Goal: Task Accomplishment & Management: Manage account settings

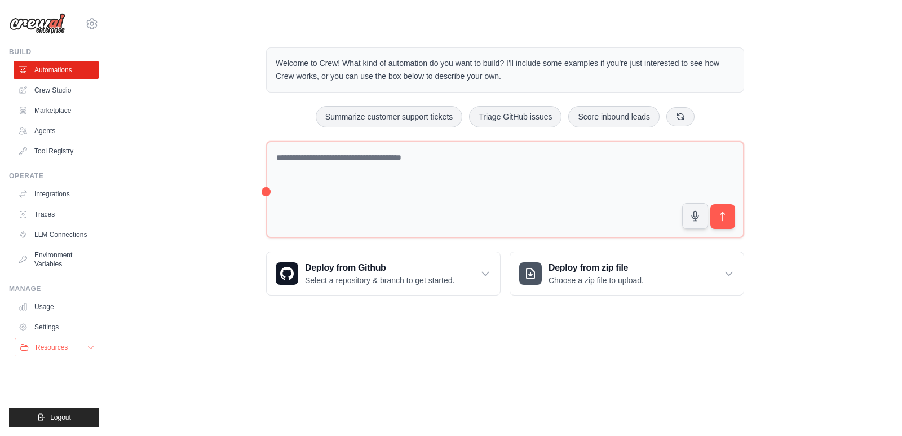
click at [82, 345] on button "Resources" at bounding box center [57, 347] width 85 height 18
click at [70, 336] on link "Settings" at bounding box center [57, 327] width 85 height 18
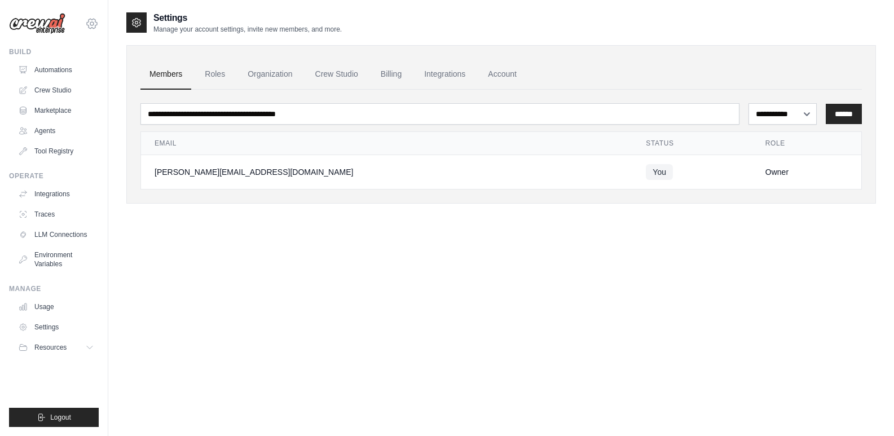
click at [90, 20] on icon at bounding box center [92, 24] width 14 height 14
click at [446, 74] on link "Integrations" at bounding box center [444, 74] width 59 height 30
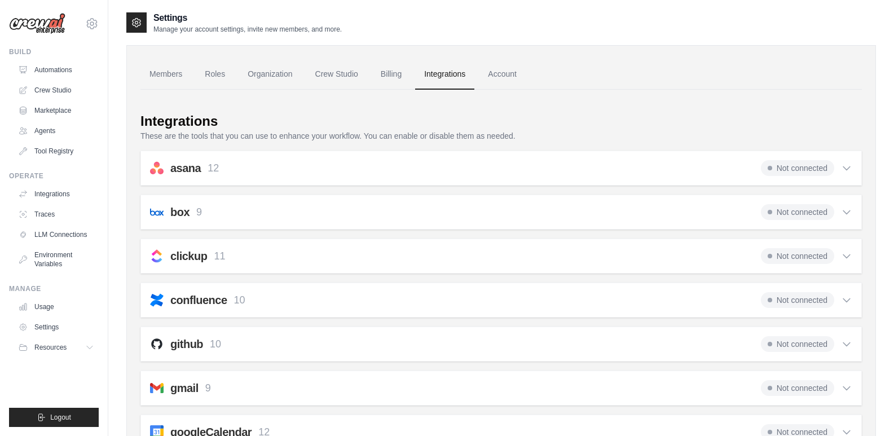
click at [548, 333] on div "github 10 Not connected Select all Create an Issue: github_create_issue Update …" at bounding box center [500, 343] width 721 height 35
click at [555, 341] on div "github 10 Not connected" at bounding box center [501, 344] width 702 height 16
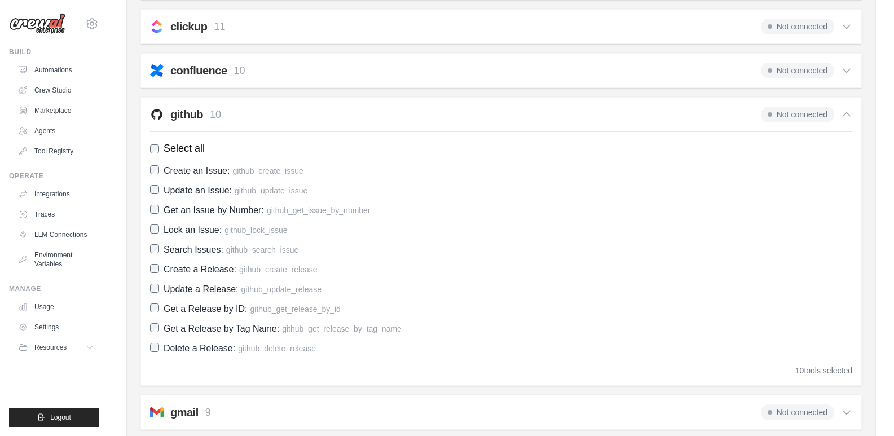
scroll to position [233, 0]
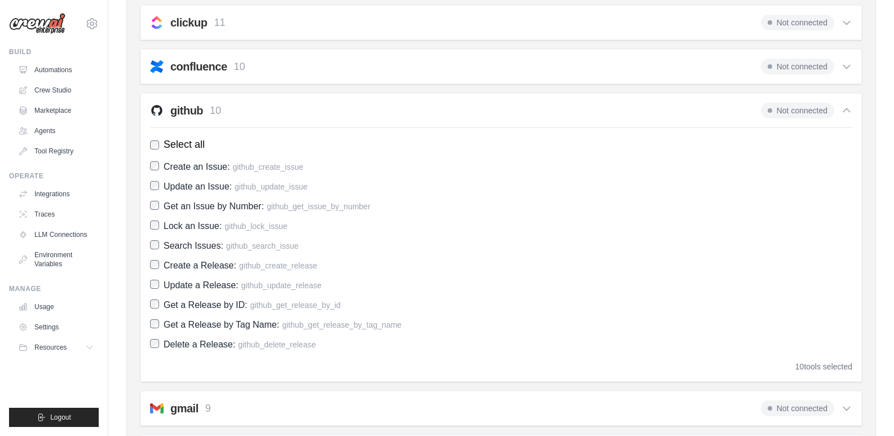
click at [561, 363] on div "10 tools selected" at bounding box center [501, 366] width 702 height 11
click at [848, 110] on icon at bounding box center [846, 110] width 7 height 3
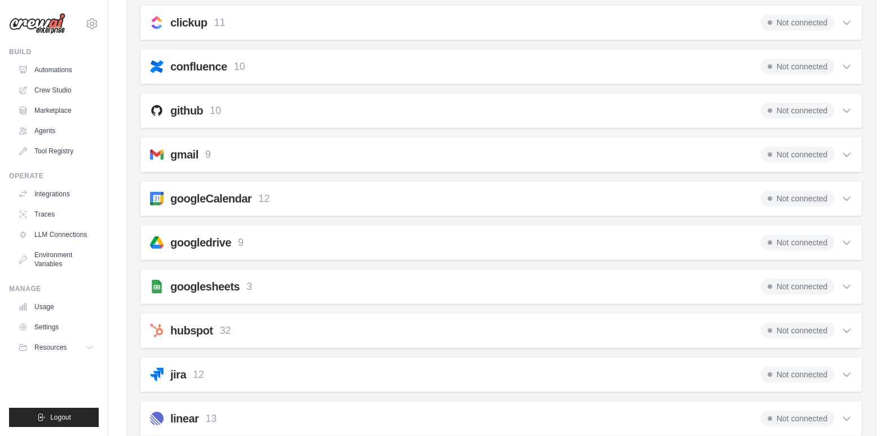
scroll to position [0, 0]
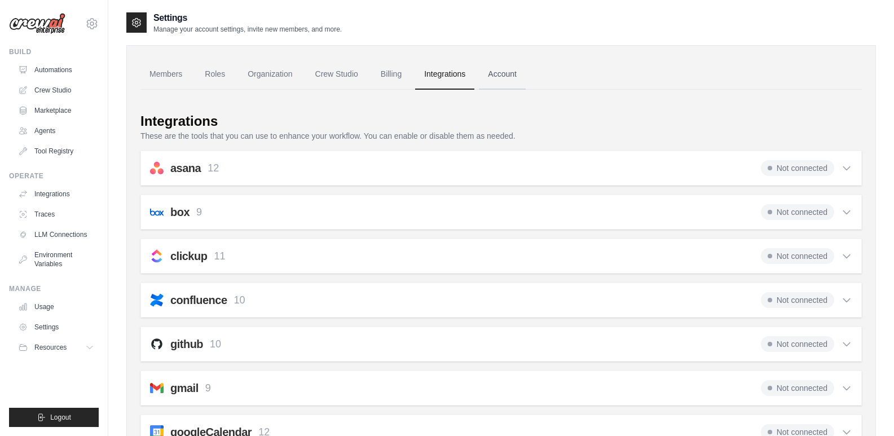
click at [518, 78] on link "Account" at bounding box center [502, 74] width 47 height 30
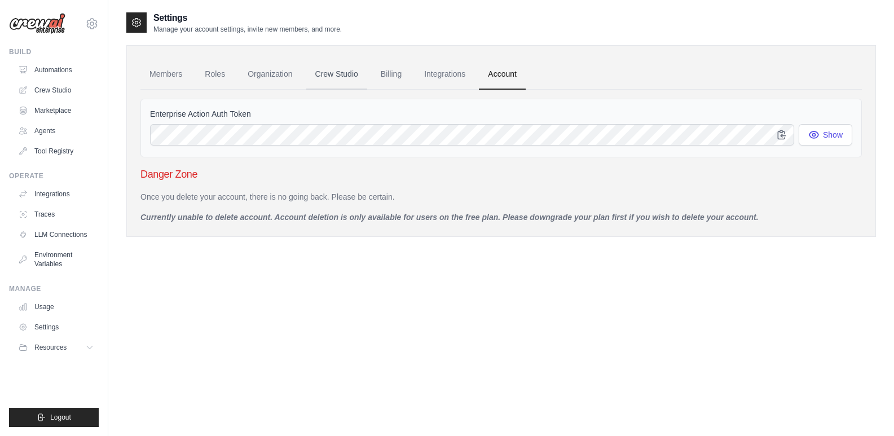
click at [353, 76] on link "Crew Studio" at bounding box center [336, 74] width 61 height 30
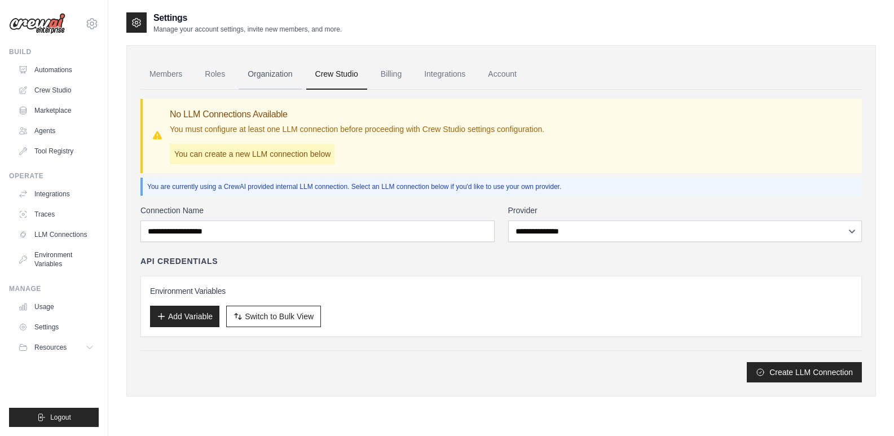
click at [244, 73] on link "Organization" at bounding box center [270, 74] width 63 height 30
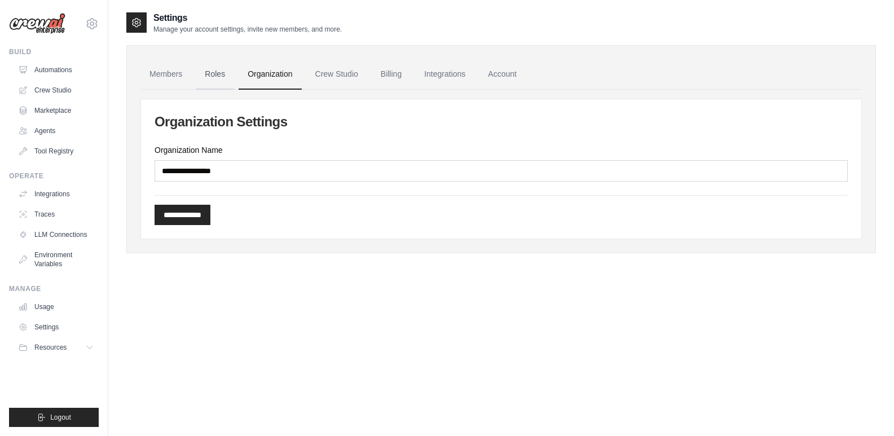
click at [217, 80] on link "Roles" at bounding box center [215, 74] width 38 height 30
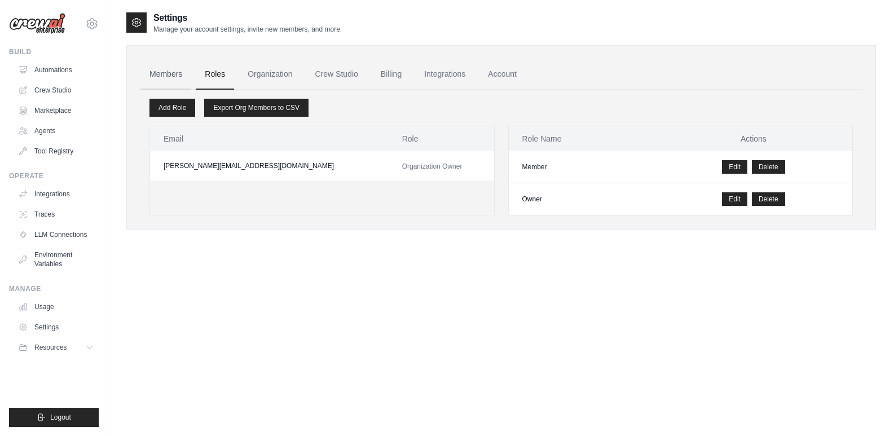
click at [170, 79] on link "Members" at bounding box center [165, 74] width 51 height 30
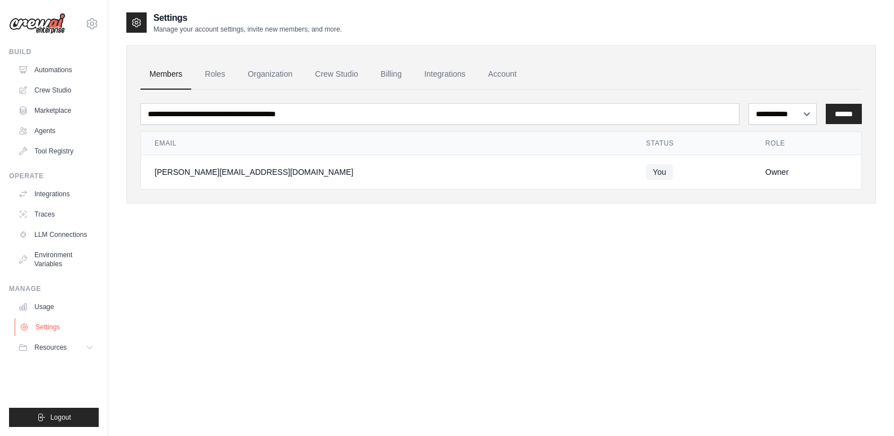
click at [82, 329] on link "Settings" at bounding box center [57, 327] width 85 height 18
